Goal: Task Accomplishment & Management: Manage account settings

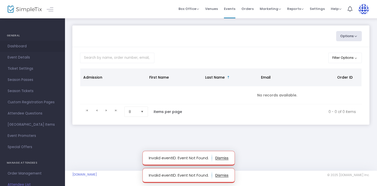
click at [24, 49] on span "Dashboard" at bounding box center [33, 46] width 50 height 7
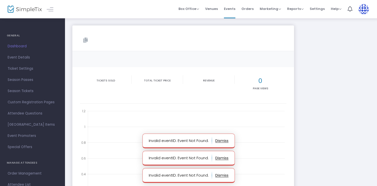
click at [367, 7] on img at bounding box center [364, 9] width 10 height 10
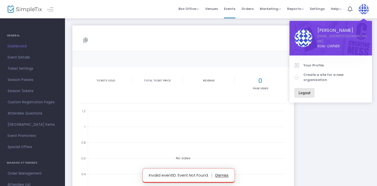
click at [305, 91] on span "Logout" at bounding box center [305, 93] width 12 height 4
